Goal: Navigation & Orientation: Find specific page/section

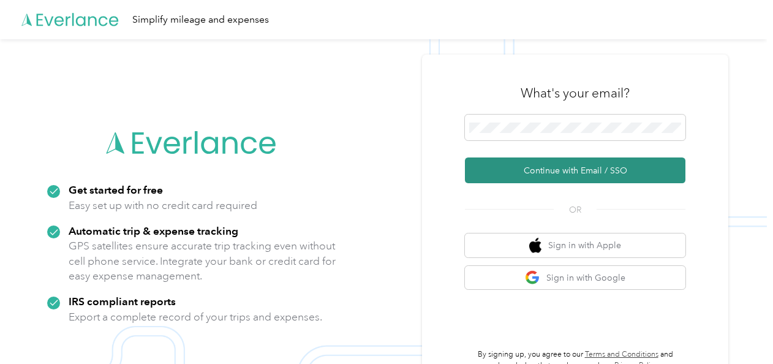
click at [543, 168] on button "Continue with Email / SSO" at bounding box center [575, 171] width 221 height 26
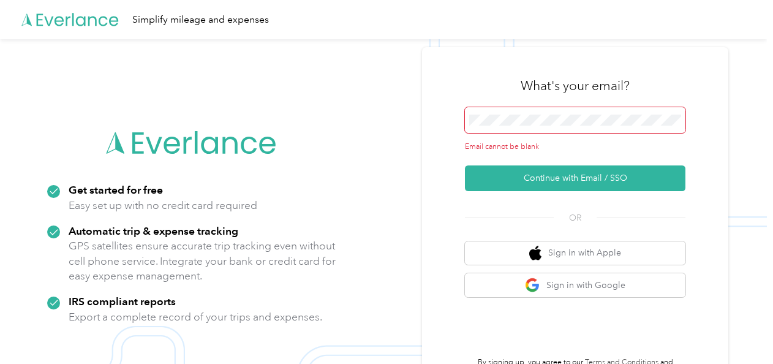
click at [516, 126] on span at bounding box center [575, 120] width 221 height 26
click at [516, 113] on span at bounding box center [575, 120] width 221 height 26
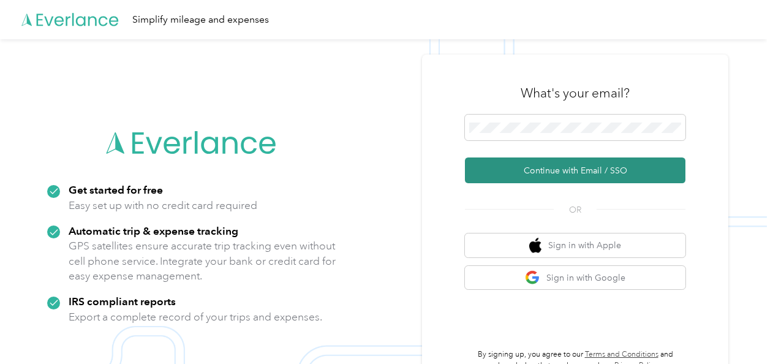
click at [553, 172] on button "Continue with Email / SSO" at bounding box center [575, 171] width 221 height 26
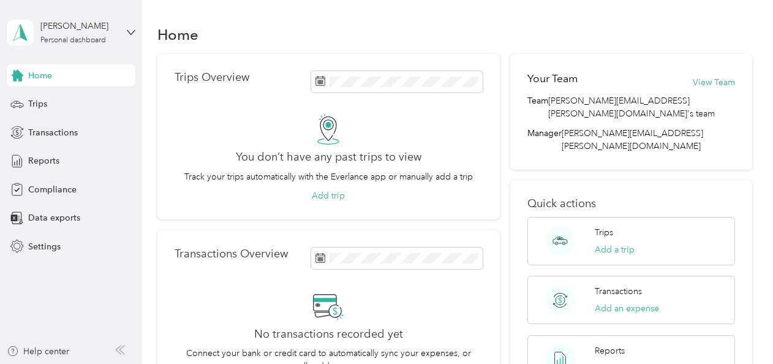
click at [355, 31] on div "Home" at bounding box center [455, 34] width 595 height 26
